Goal: Information Seeking & Learning: Learn about a topic

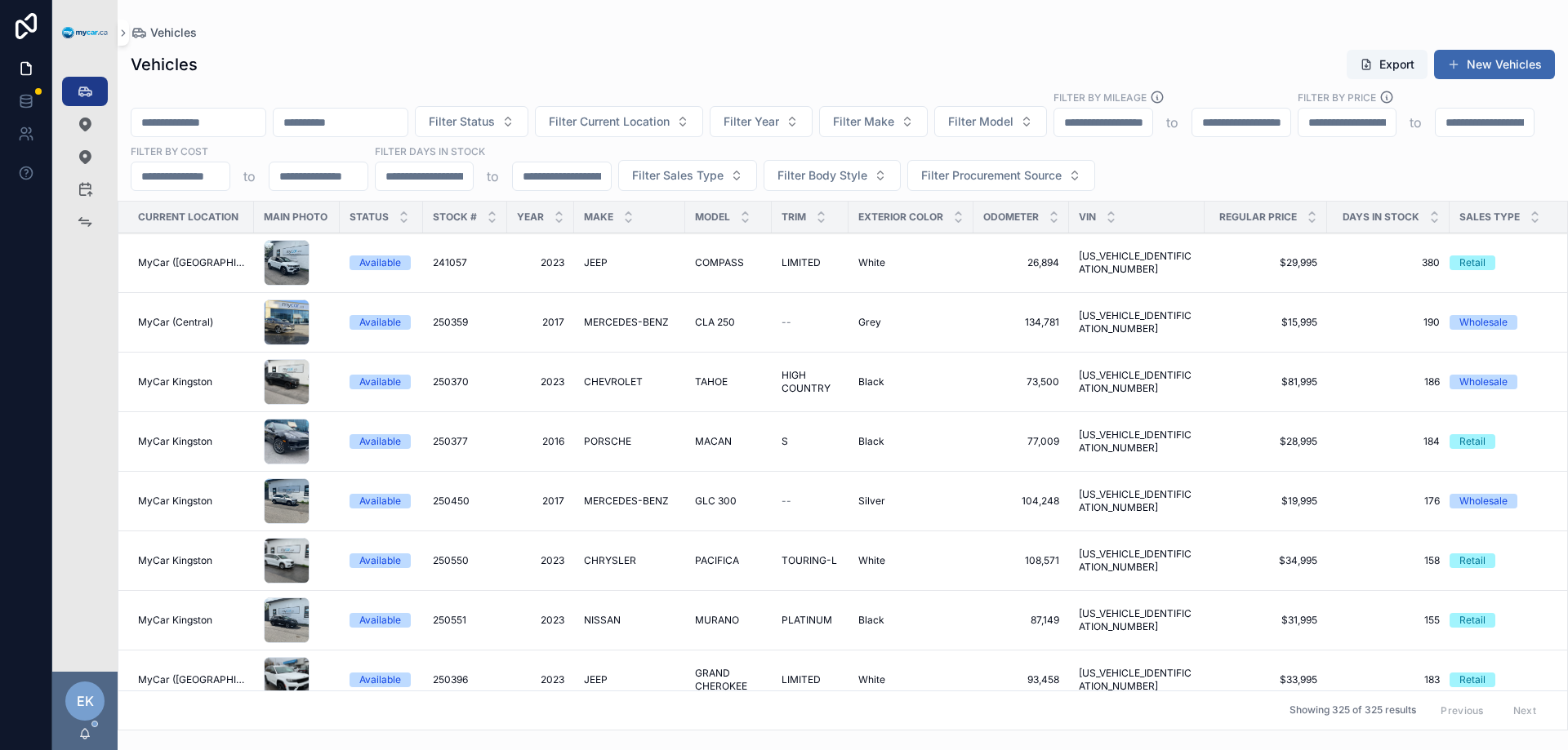
click at [213, 123] on input "scrollable content" at bounding box center [198, 122] width 134 height 23
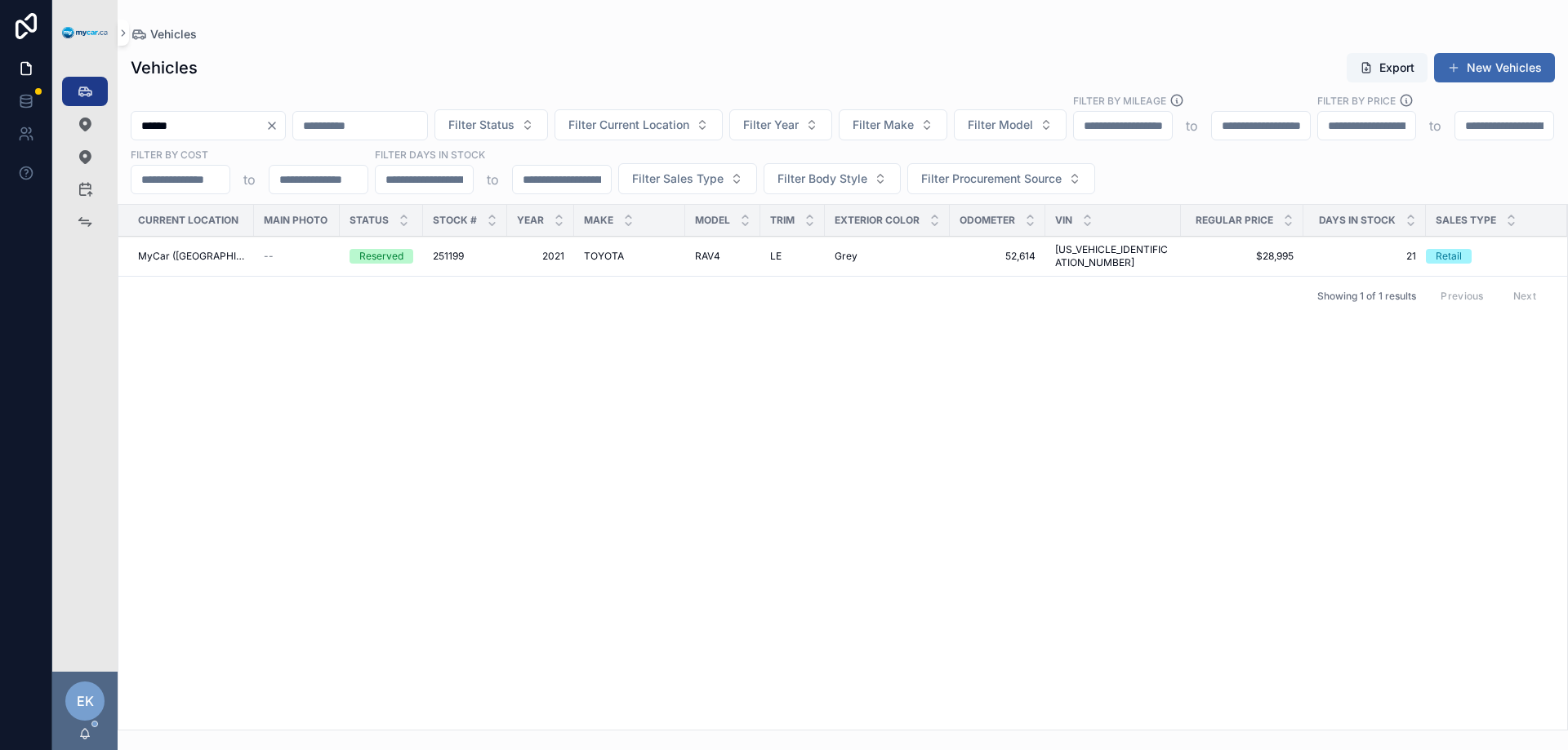
type input "******"
click at [592, 251] on span "TOYOTA" at bounding box center [604, 257] width 40 height 13
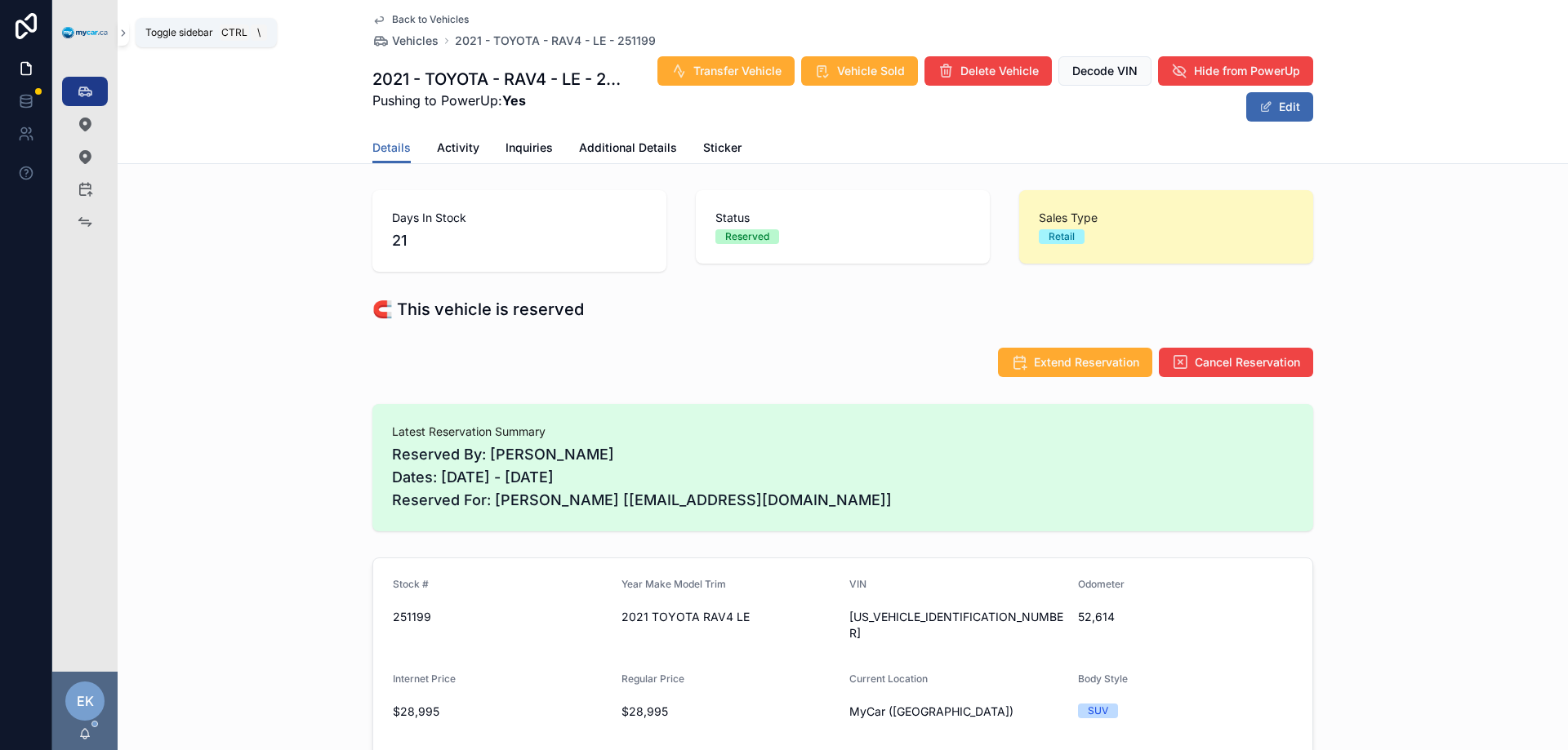
click at [119, 36] on icon "scrollable content" at bounding box center [123, 32] width 11 height 12
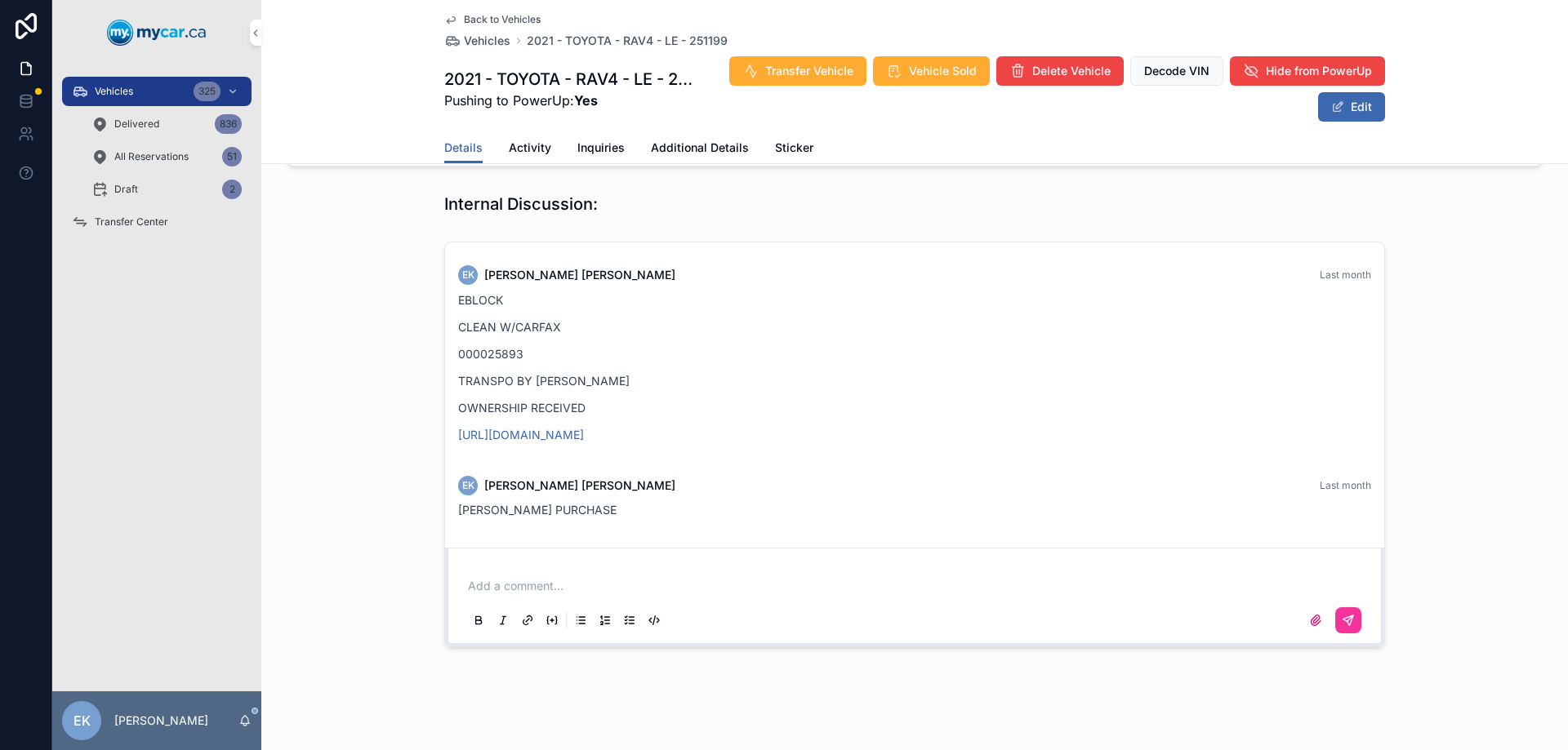
scroll to position [1640, 0]
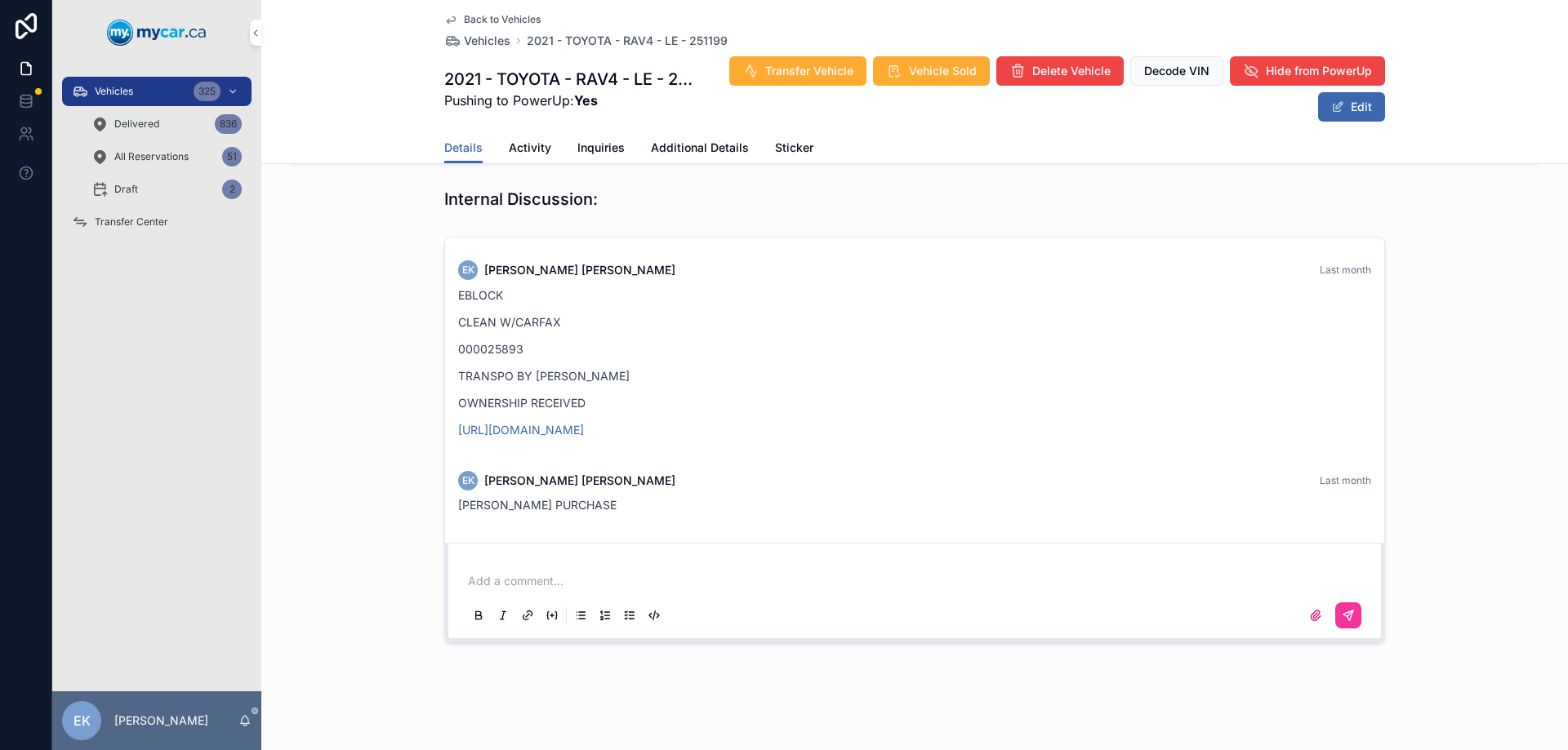
click at [584, 422] on link "[URL][DOMAIN_NAME]" at bounding box center [521, 429] width 126 height 14
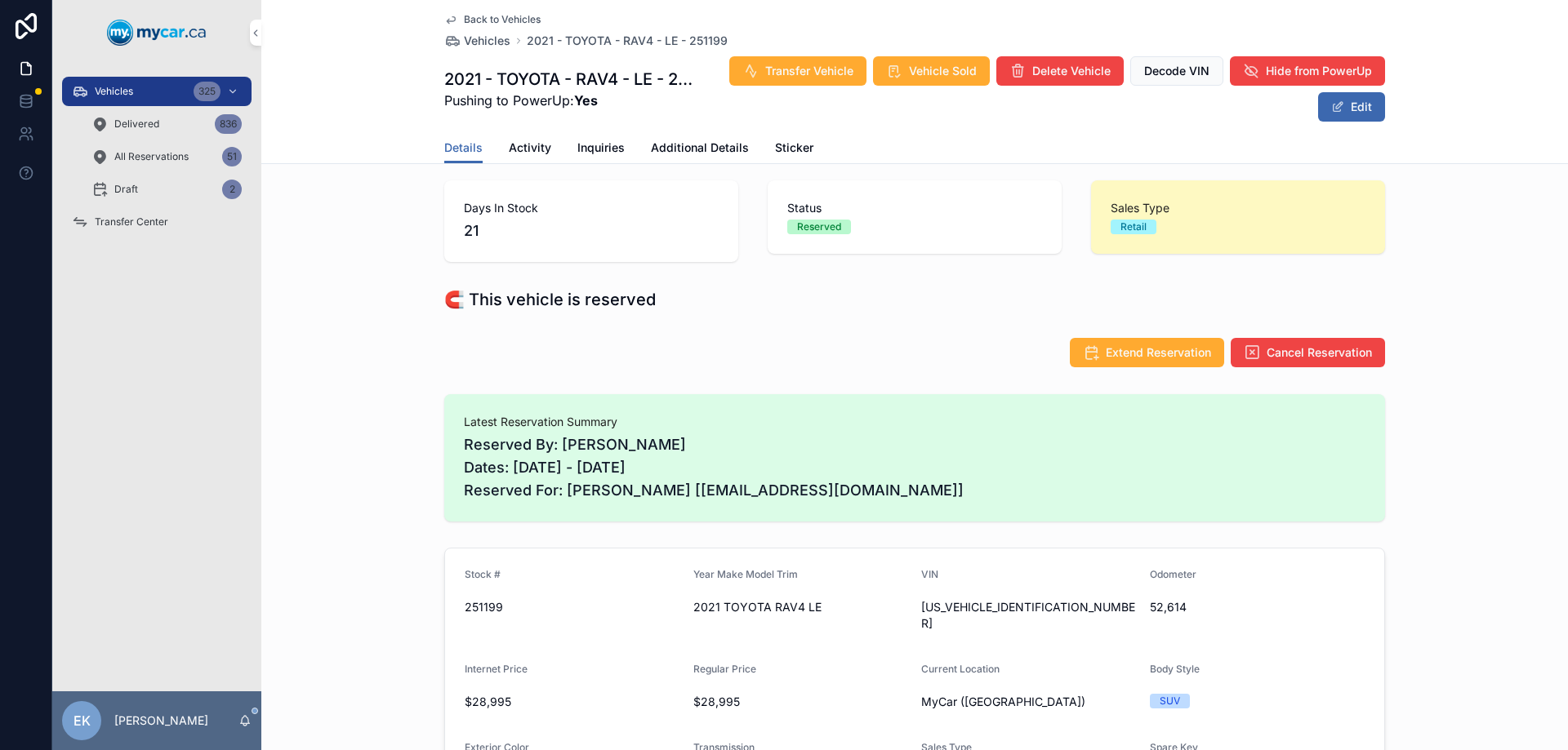
scroll to position [0, 0]
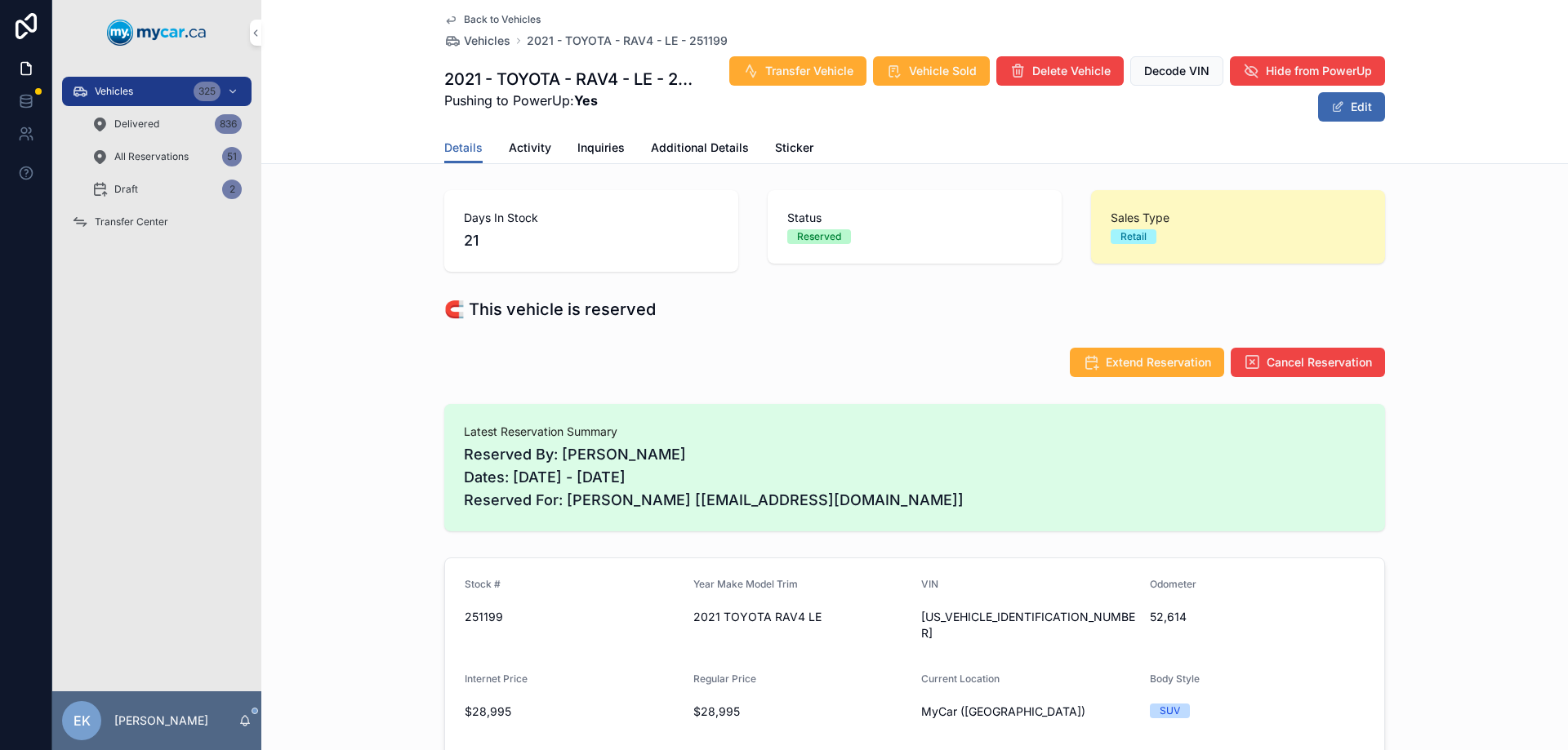
click at [528, 145] on span "Activity" at bounding box center [530, 147] width 43 height 16
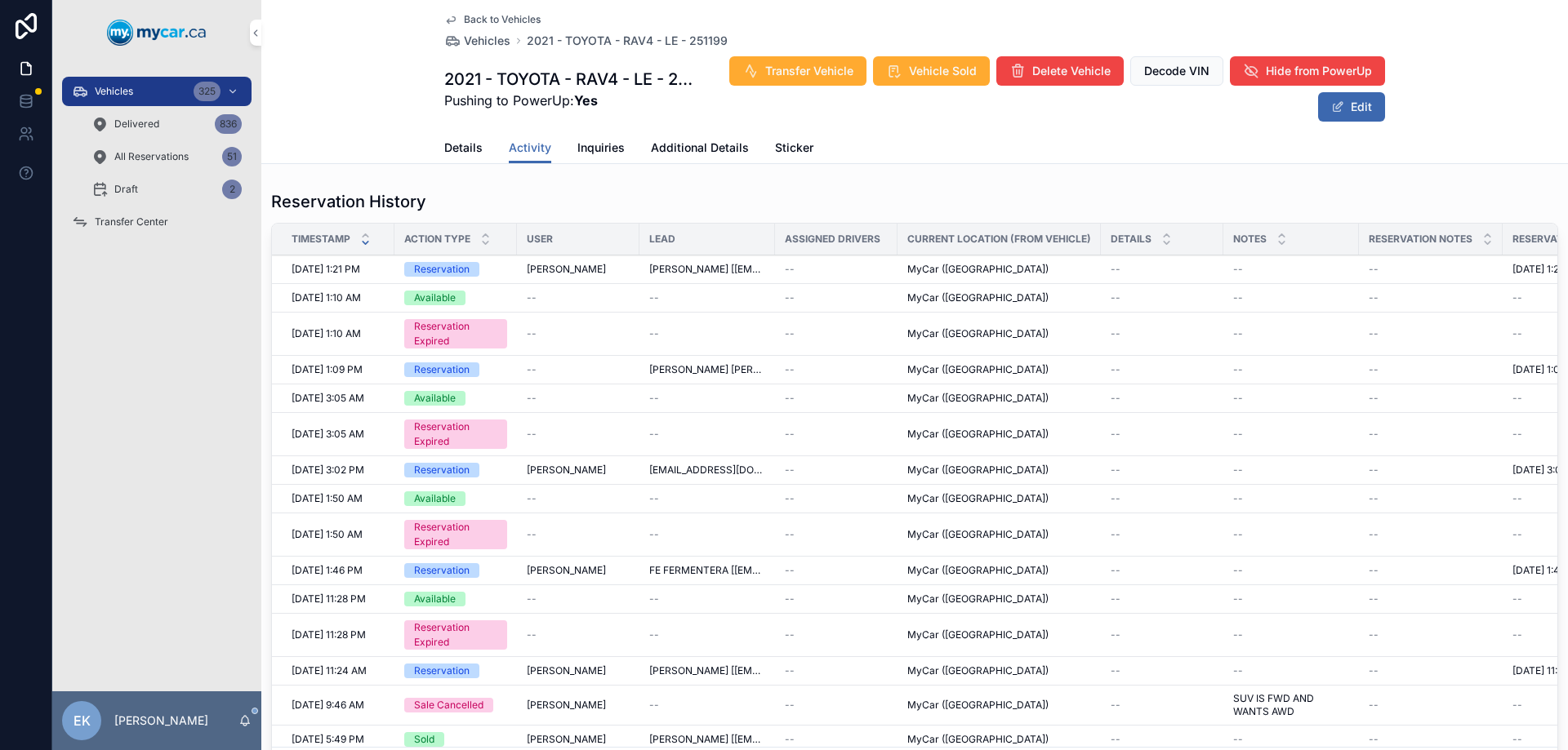
click at [450, 145] on span "Details" at bounding box center [463, 147] width 39 height 16
